Goal: Complete application form

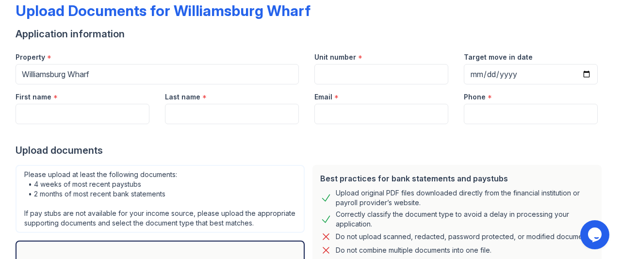
scroll to position [54, 0]
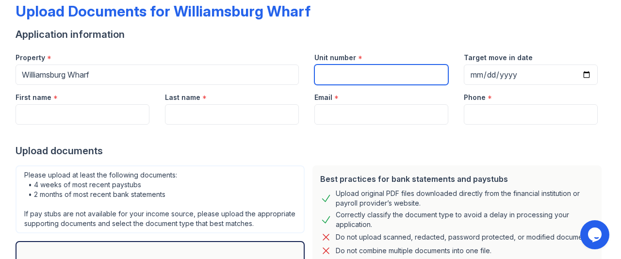
click at [359, 71] on input "Unit number" at bounding box center [382, 75] width 134 height 20
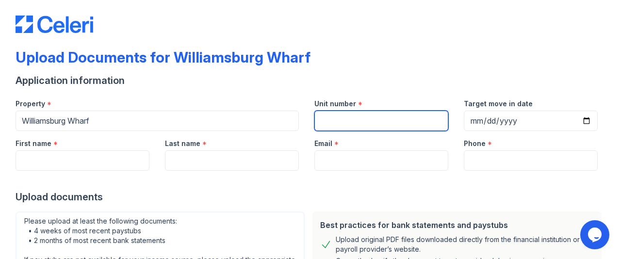
scroll to position [17, 0]
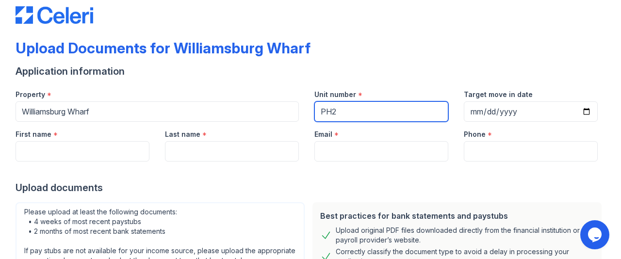
click at [327, 110] on input "PH2" at bounding box center [382, 111] width 134 height 20
type input "PH-02"
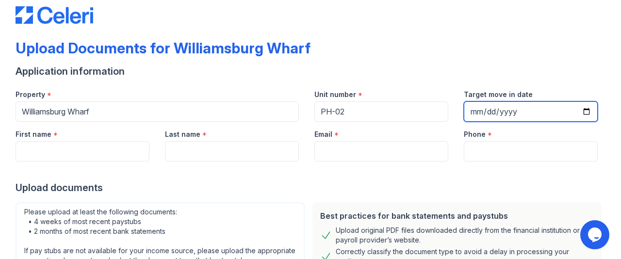
click at [579, 109] on input "Target move in date" at bounding box center [531, 111] width 134 height 20
click at [582, 107] on input "Target move in date" at bounding box center [531, 111] width 134 height 20
type input "[DATE]"
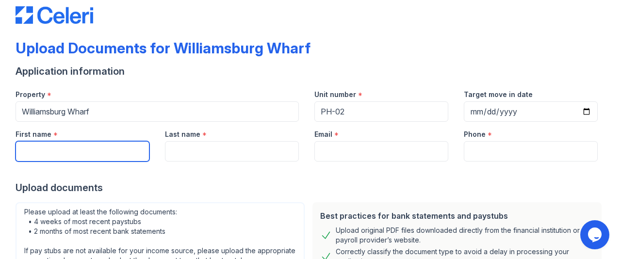
click at [61, 157] on input "First name" at bounding box center [83, 151] width 134 height 20
type input "[PERSON_NAME]"
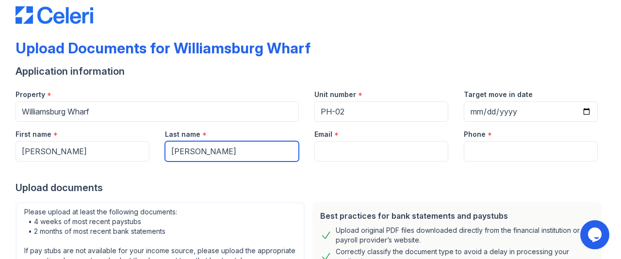
type input "[EMAIL_ADDRESS][DOMAIN_NAME]"
type input "7182557252"
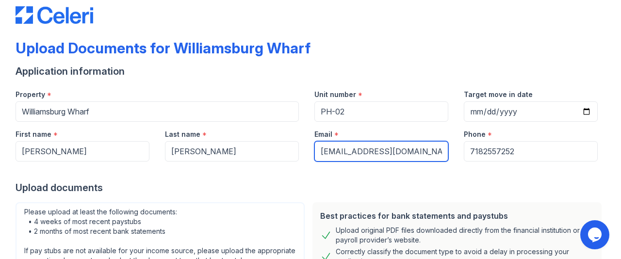
click at [428, 154] on input "[EMAIL_ADDRESS][DOMAIN_NAME]" at bounding box center [382, 151] width 134 height 20
type input "[EMAIL_ADDRESS][DOMAIN_NAME]"
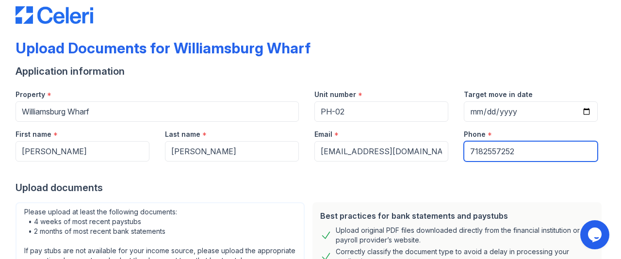
click at [524, 155] on input "7182557252" at bounding box center [531, 151] width 134 height 20
type input "9177031075"
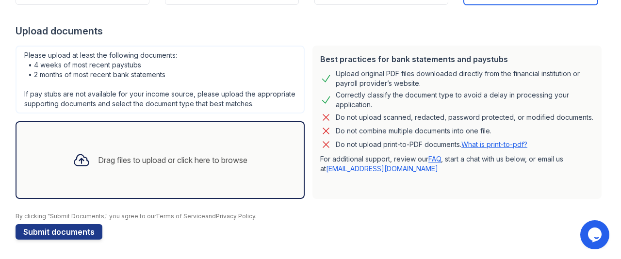
scroll to position [184, 0]
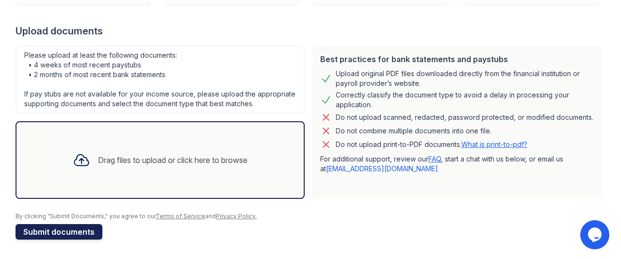
click at [75, 233] on button "Submit documents" at bounding box center [59, 232] width 87 height 16
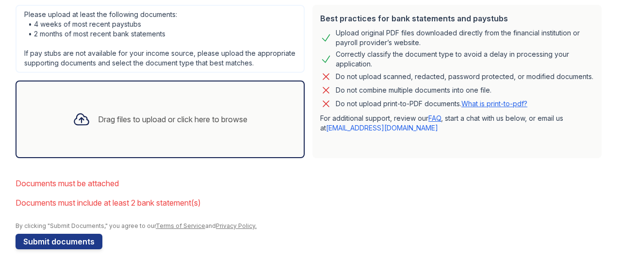
scroll to position [245, 0]
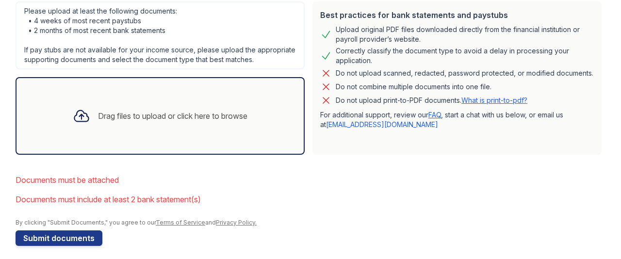
click at [134, 118] on div "Drag files to upload or click here to browse" at bounding box center [160, 116] width 190 height 33
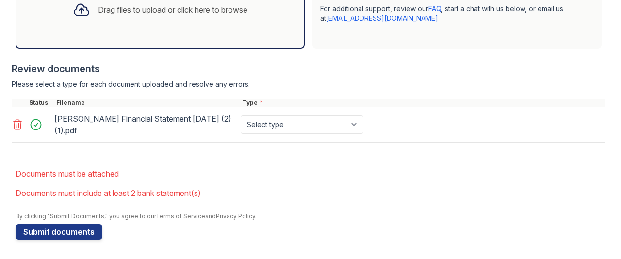
scroll to position [361, 0]
click at [359, 125] on select "Select type Paystub Bank Statement Offer Letter Tax Documents Benefit Award Let…" at bounding box center [302, 125] width 123 height 18
select select "other"
click at [241, 116] on select "Select type Paystub Bank Statement Offer Letter Tax Documents Benefit Award Let…" at bounding box center [302, 125] width 123 height 18
